Goal: Navigation & Orientation: Find specific page/section

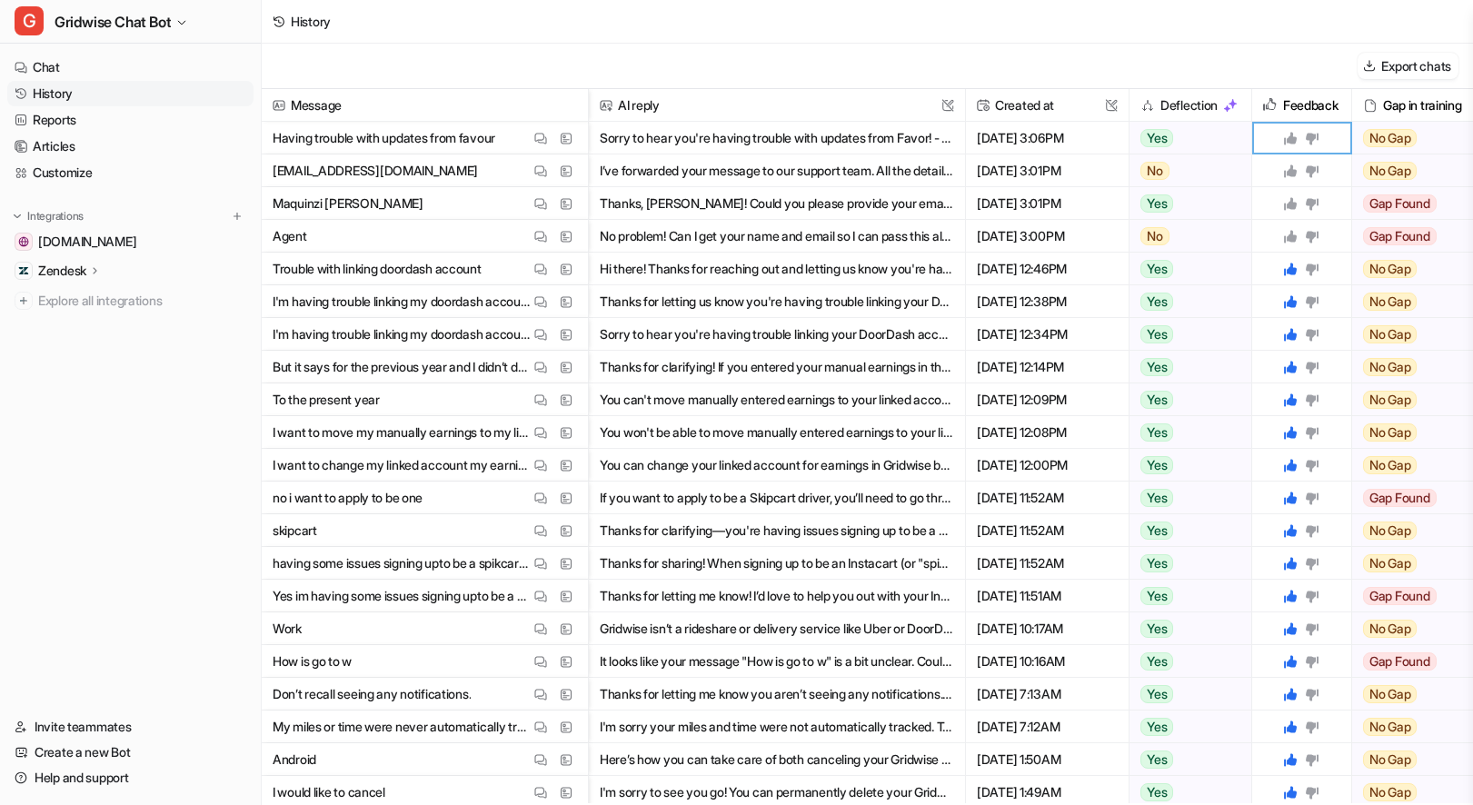
click at [1286, 237] on icon at bounding box center [1290, 236] width 15 height 15
click at [1291, 200] on icon at bounding box center [1290, 203] width 13 height 13
click at [1289, 174] on icon at bounding box center [1290, 170] width 13 height 13
click at [817, 149] on button "Sorry to hear you're having trouble with updates from Favor! - Sometimes, it ca…" at bounding box center [777, 138] width 354 height 33
click at [544, 140] on img at bounding box center [540, 139] width 13 height 14
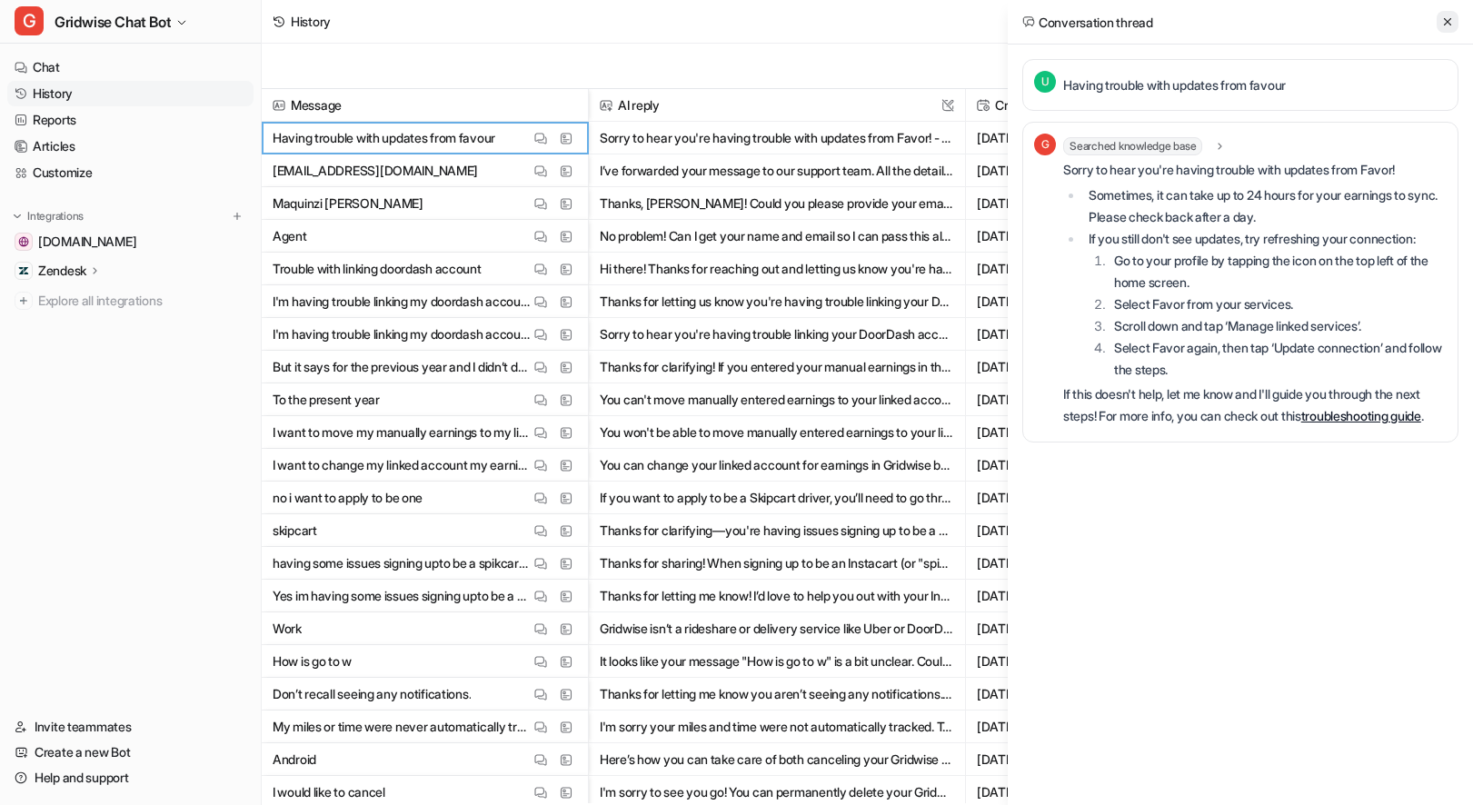
click at [1444, 28] on button at bounding box center [1447, 22] width 22 height 22
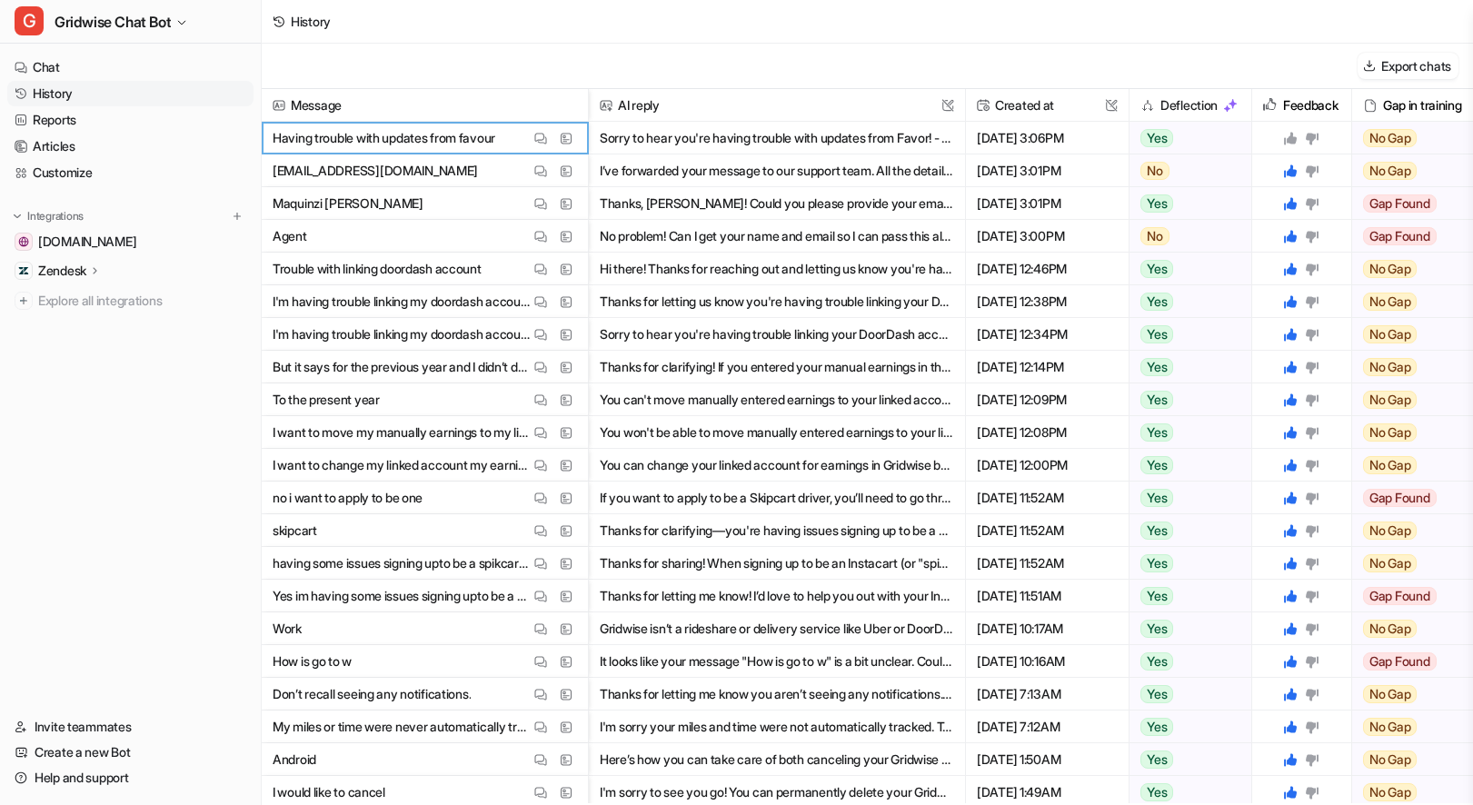
click at [1296, 140] on icon at bounding box center [1290, 138] width 15 height 15
click at [1287, 204] on icon at bounding box center [1290, 203] width 13 height 13
click at [1291, 167] on icon at bounding box center [1290, 170] width 13 height 13
click at [1289, 229] on icon at bounding box center [1290, 236] width 15 height 15
click at [83, 122] on link "Reports" at bounding box center [130, 119] width 246 height 25
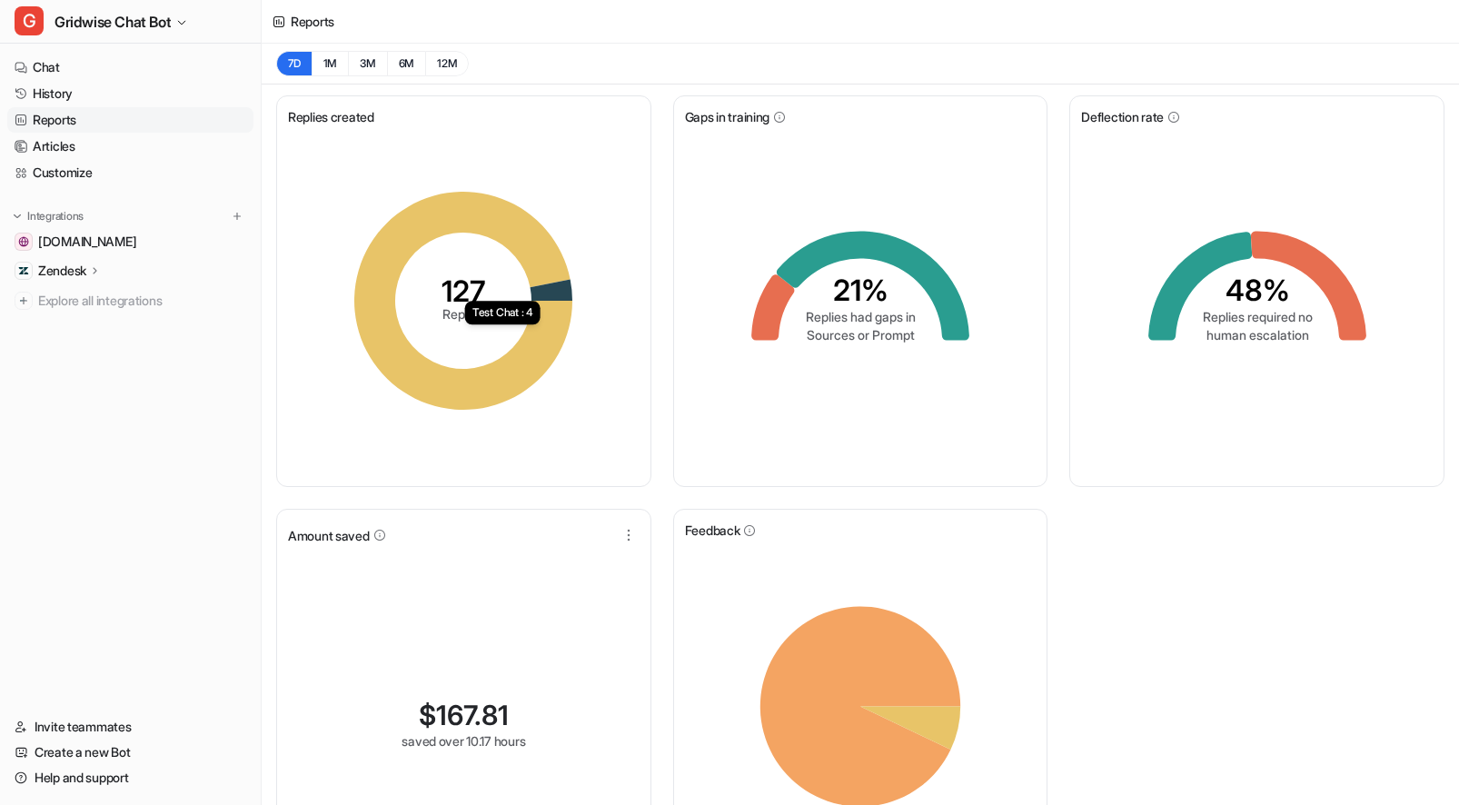
click at [1227, 643] on div "Replies created 127 Replies Test Chat : 4 Gaps in training 21% Replies had gaps…" at bounding box center [860, 502] width 1197 height 837
click at [1341, 351] on icon "48% Replies required no human escalation" at bounding box center [1257, 300] width 273 height 273
click at [1295, 536] on div "Replies created 127 Replies Zendesk chat : 123 Gaps in training 21% Replies had…" at bounding box center [860, 502] width 1197 height 837
click at [1169, 17] on div "Reports" at bounding box center [860, 22] width 1197 height 44
click at [1329, 618] on div "Replies created 127 Replies Gaps in training 21% Replies had gaps in Sources or…" at bounding box center [860, 502] width 1197 height 837
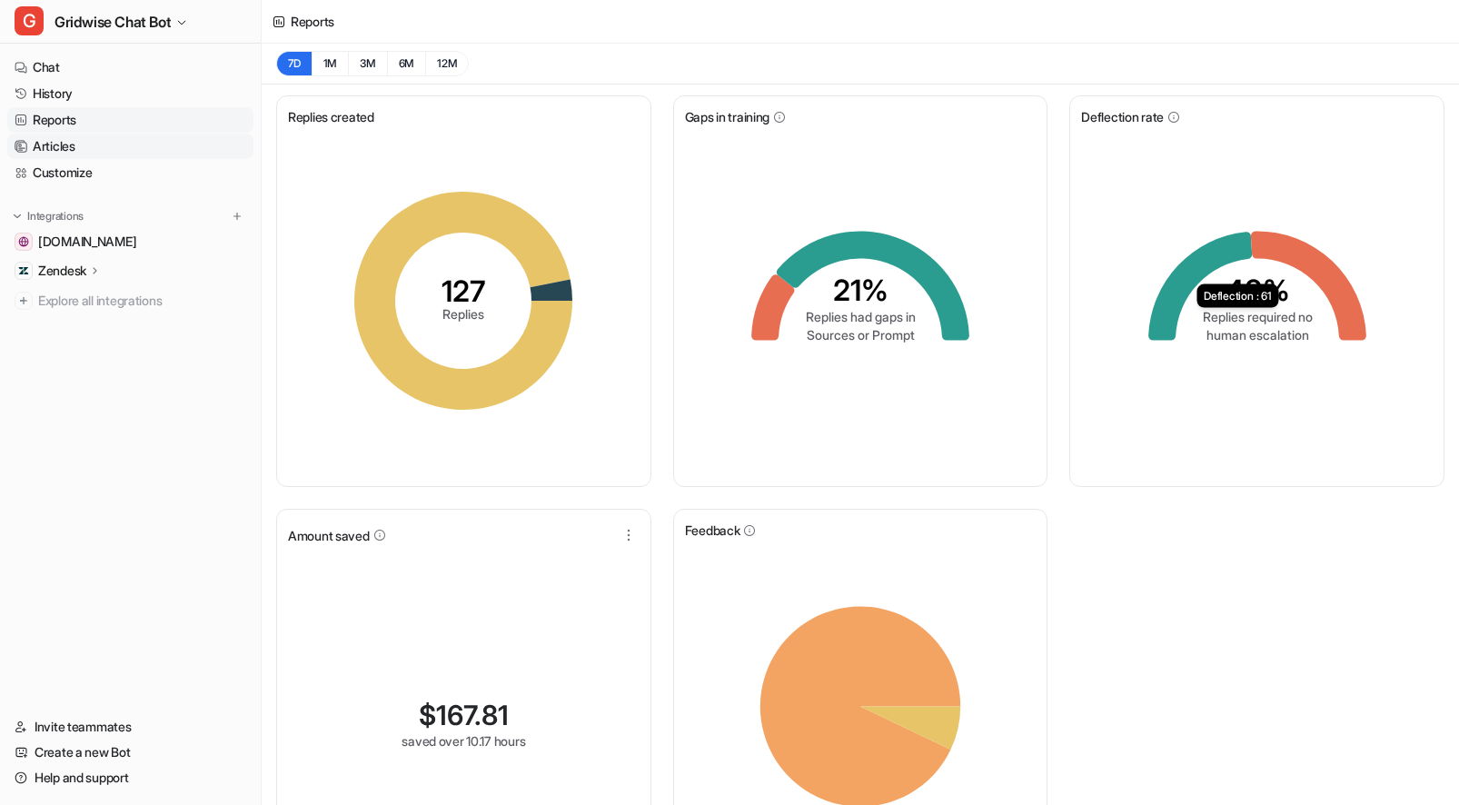
click at [111, 153] on link "Articles" at bounding box center [130, 146] width 246 height 25
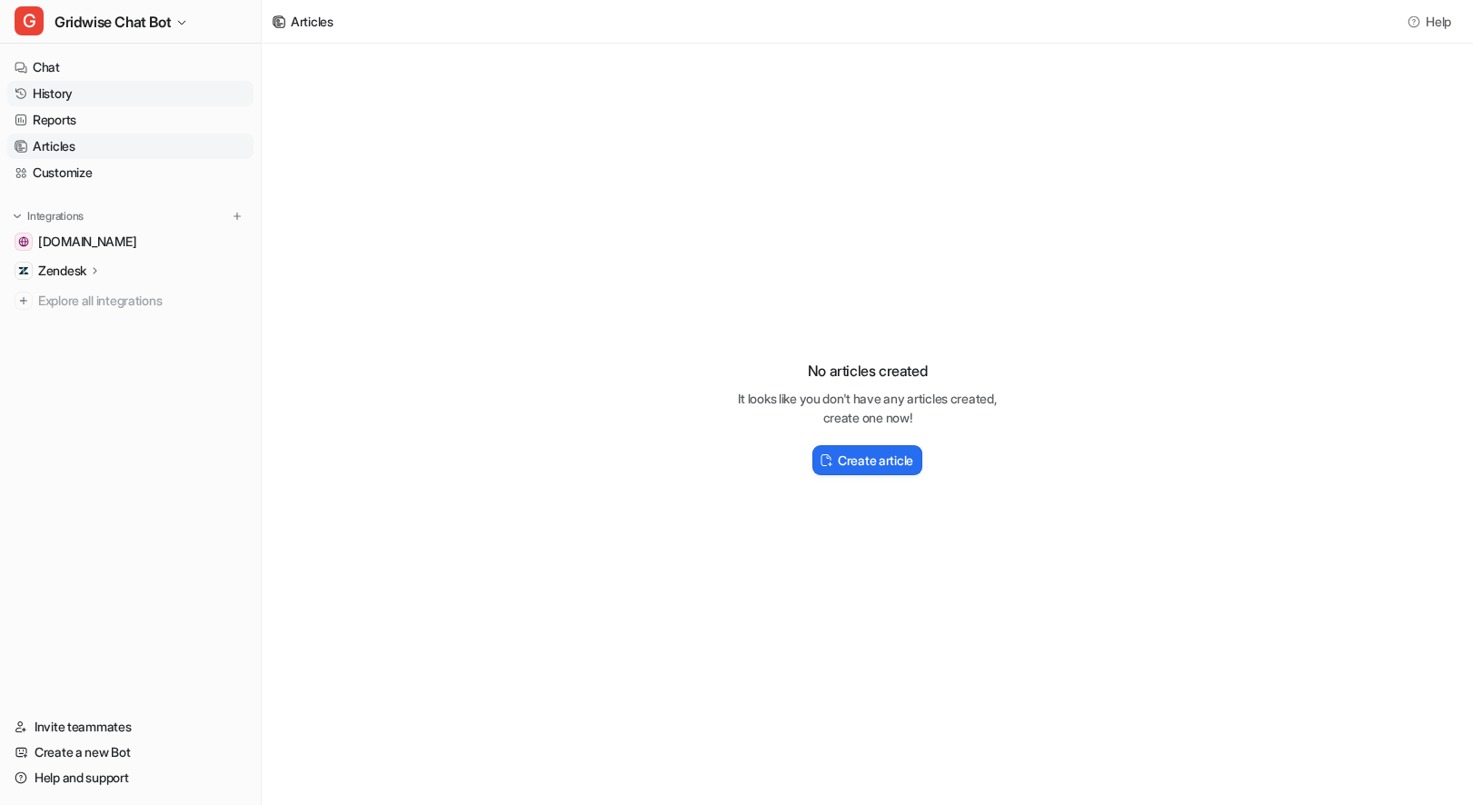
click at [33, 92] on link "History" at bounding box center [130, 93] width 246 height 25
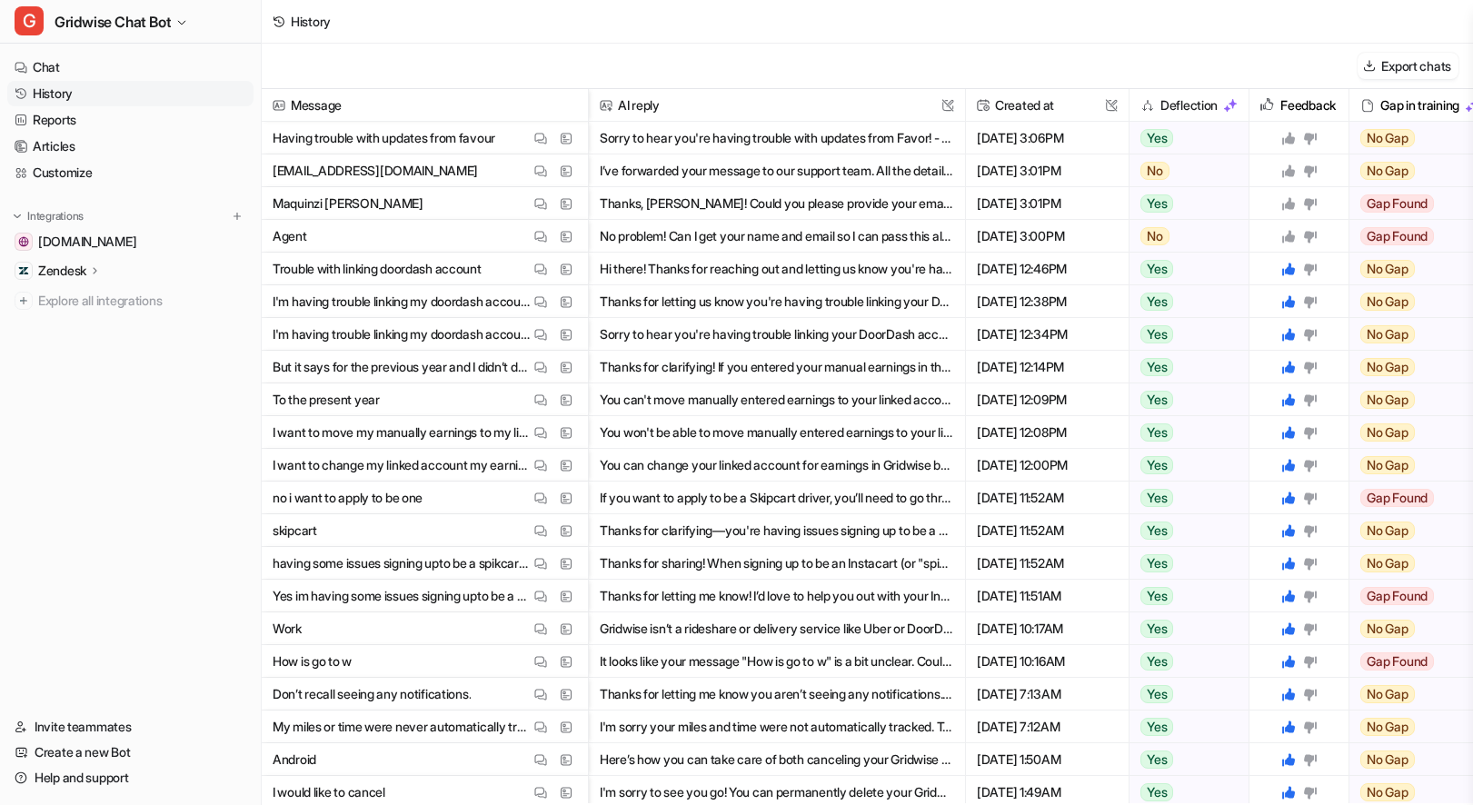
click at [1106, 41] on div "History" at bounding box center [867, 22] width 1211 height 44
